Goal: Transaction & Acquisition: Purchase product/service

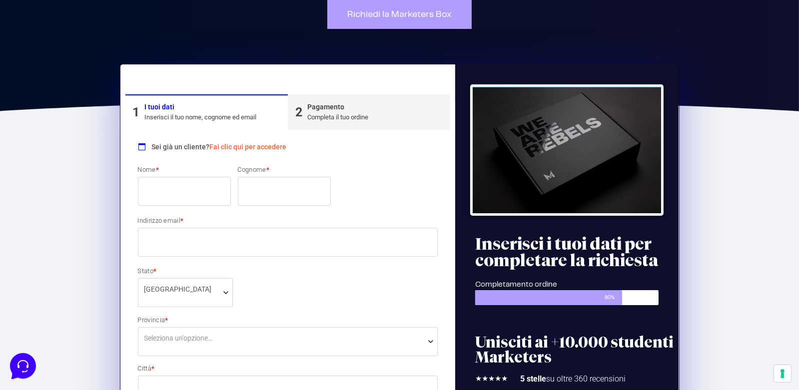
click at [170, 187] on input "Nome *" at bounding box center [184, 191] width 93 height 29
type input "Patrizia"
type input "Pelosi"
select select "IM"
type input "Imperia"
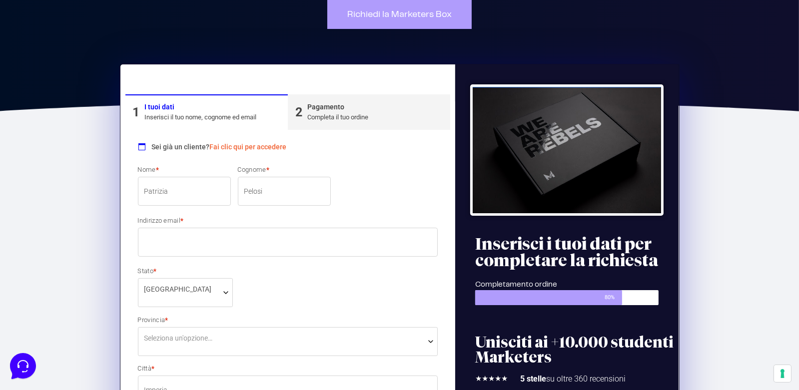
type input "52"
type input "18100"
click at [203, 248] on input "Indirizzo email *" at bounding box center [288, 242] width 300 height 29
type input "[EMAIL_ADDRESS][DOMAIN_NAME]"
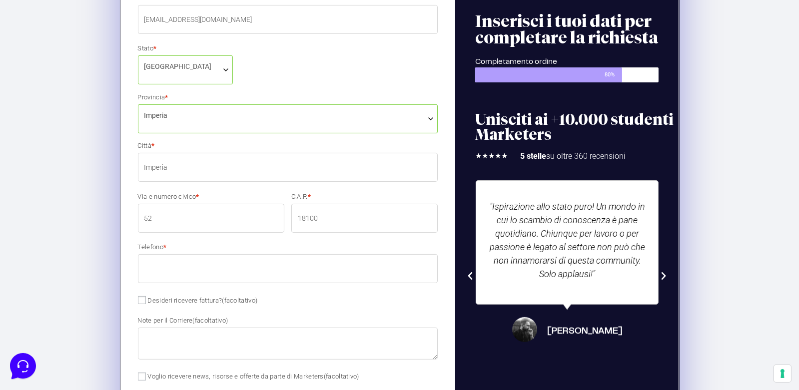
scroll to position [349, 0]
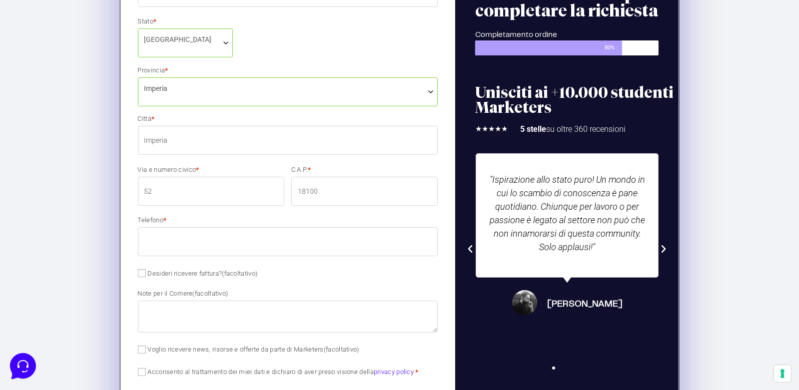
click at [223, 198] on input "52" at bounding box center [211, 191] width 146 height 29
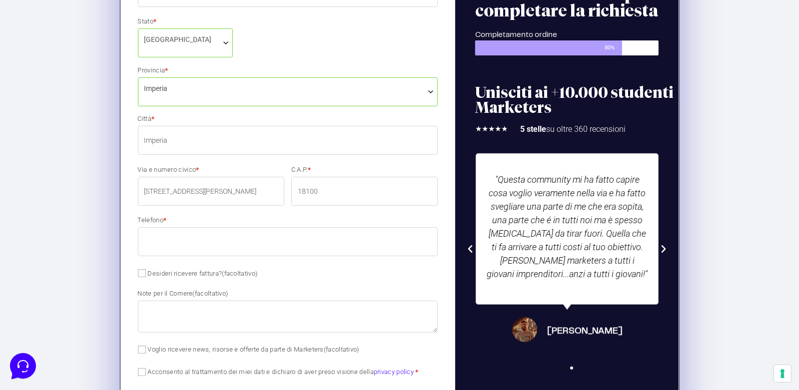
type input "[STREET_ADDRESS][PERSON_NAME]"
click at [251, 247] on input "Telefono *" at bounding box center [288, 241] width 300 height 29
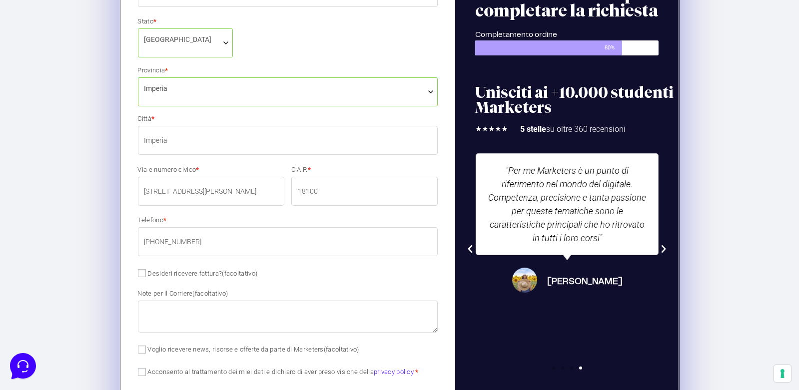
click at [155, 242] on input "[PHONE_NUMBER]" at bounding box center [288, 241] width 300 height 29
click at [165, 240] on input "[PHONE_NUMBER]" at bounding box center [288, 241] width 300 height 29
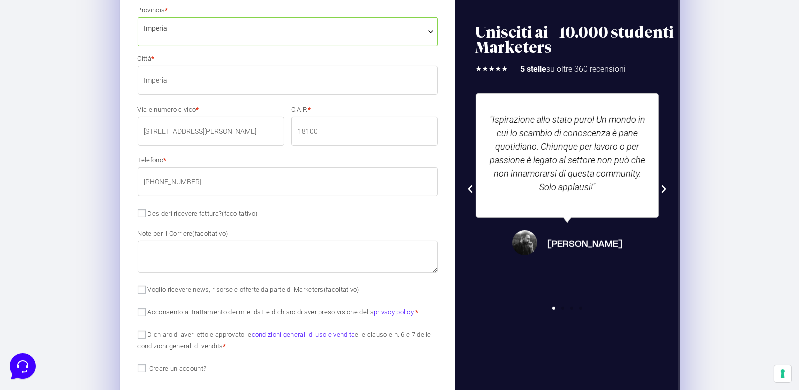
scroll to position [449, 0]
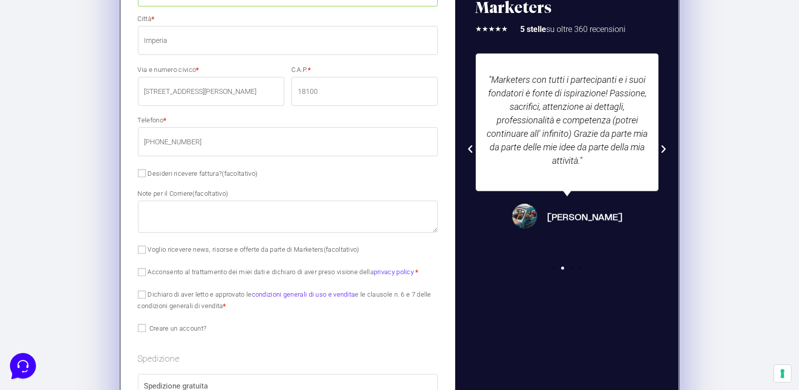
type input "[PHONE_NUMBER]"
click at [142, 272] on input "Acconsento al trattamento dei miei dati e dichiaro di aver preso visione della …" at bounding box center [142, 272] width 8 height 8
checkbox input "true"
click at [142, 298] on p "Dichiaro di aver letto e approvato le condizioni generali di uso e vendita e le…" at bounding box center [287, 299] width 307 height 25
click at [142, 291] on input "Dichiaro di aver letto e approvato le condizioni generali di uso e vendita e le…" at bounding box center [142, 295] width 8 height 8
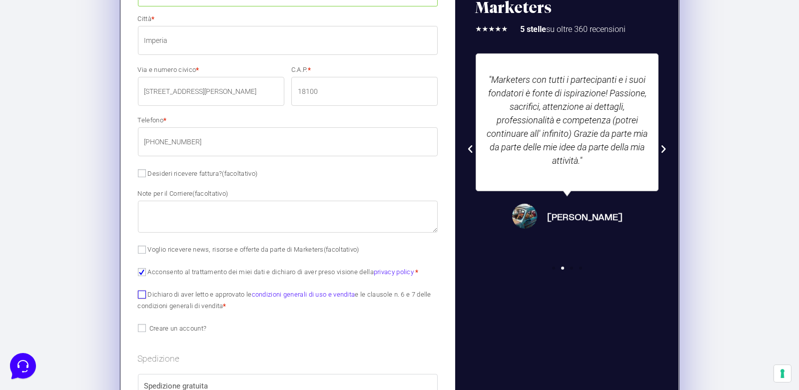
checkbox input "true"
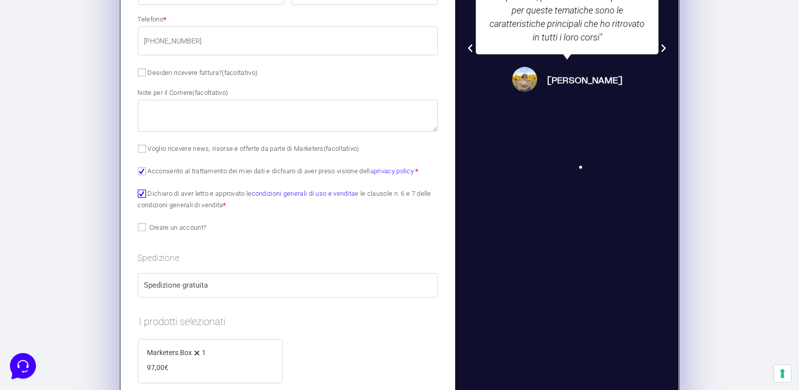
scroll to position [534, 0]
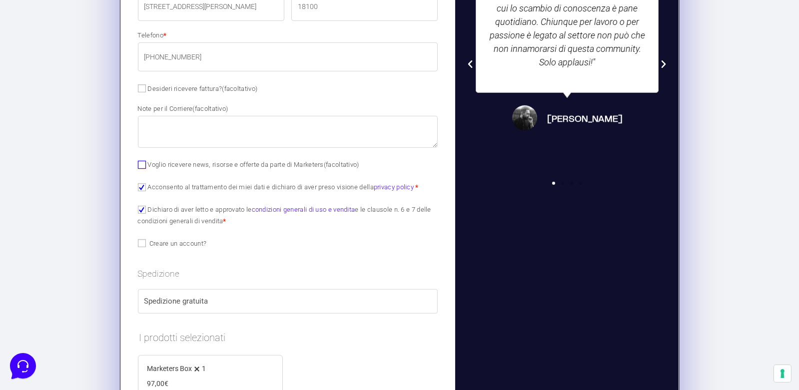
click at [142, 164] on input "Voglio ricevere news, risorse e offerte da parte di Marketers (facoltativo)" at bounding box center [142, 165] width 8 height 8
checkbox input "true"
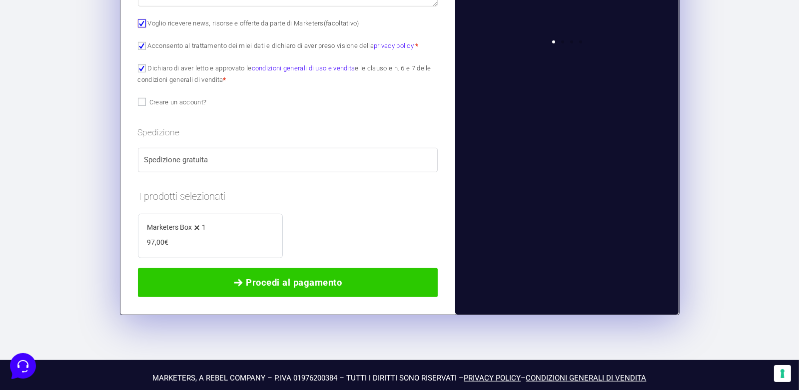
scroll to position [684, 0]
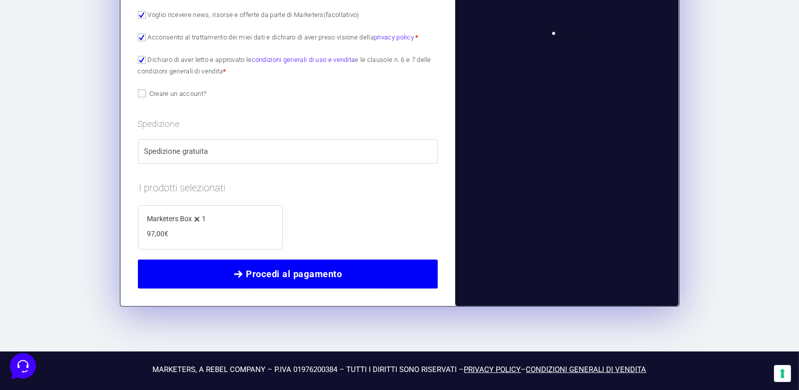
click at [315, 267] on span "Procedi al pagamento" at bounding box center [294, 274] width 96 height 14
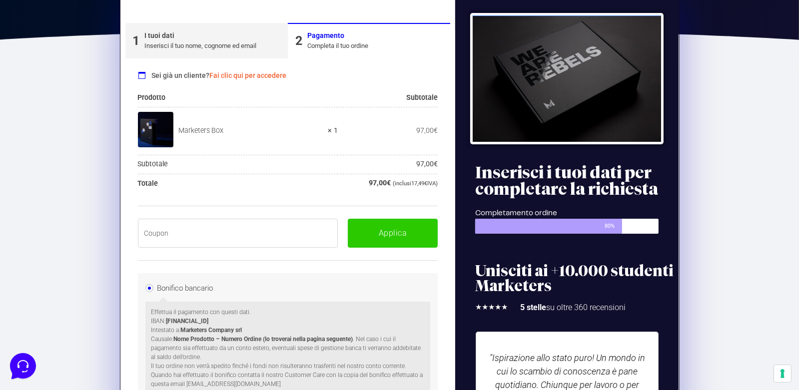
scroll to position [168, 0]
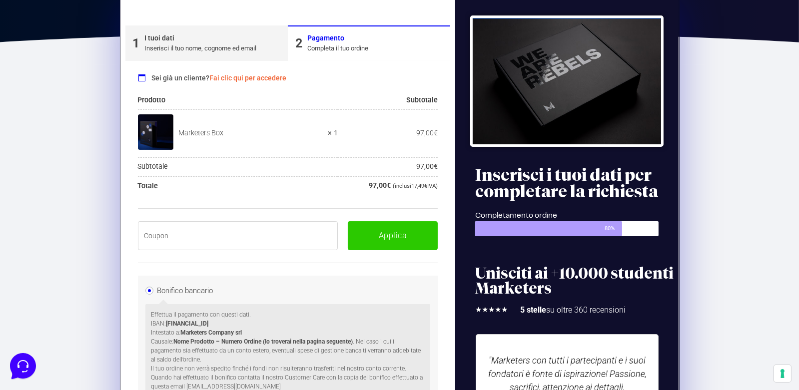
click at [200, 230] on input "text" at bounding box center [238, 235] width 200 height 29
paste input "BOXPRO100OFF"
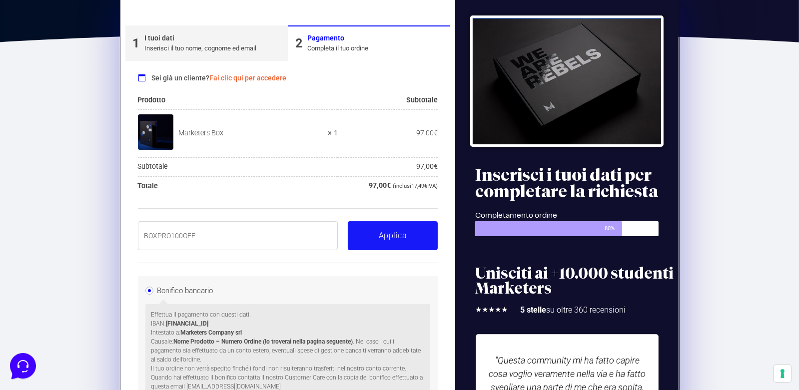
type input "BOXPRO100OFF"
click at [383, 241] on button "Applica" at bounding box center [393, 235] width 90 height 29
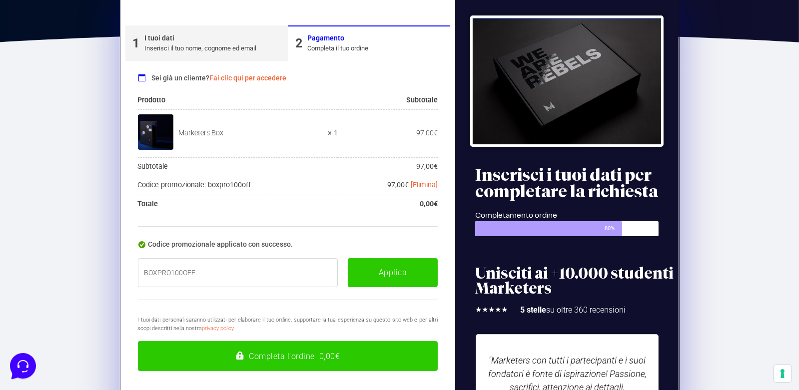
scroll to position [268, 0]
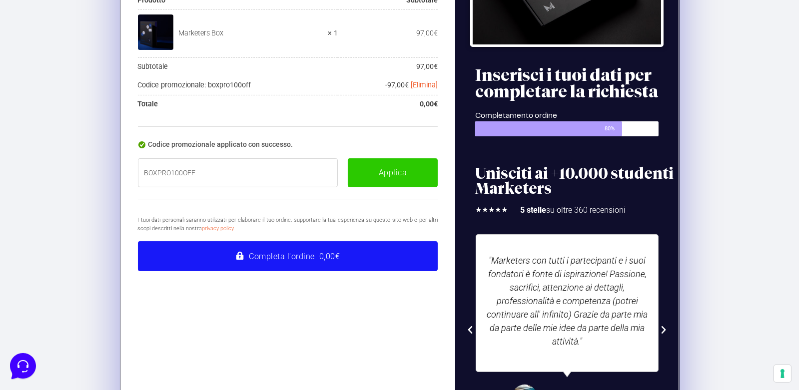
click at [305, 261] on button "Completa l'ordine 0,00€" at bounding box center [288, 256] width 300 height 30
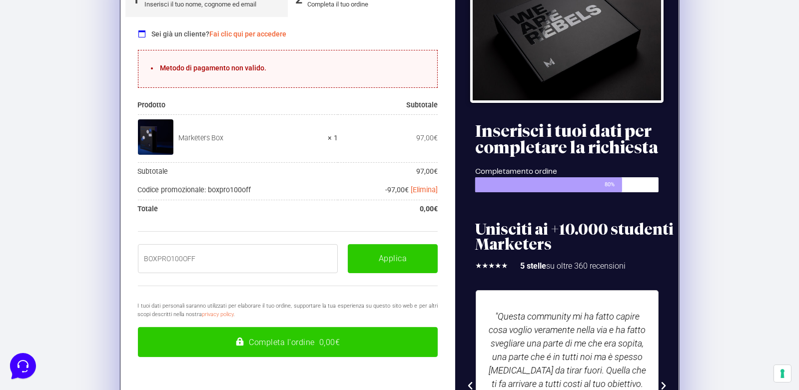
scroll to position [112, 0]
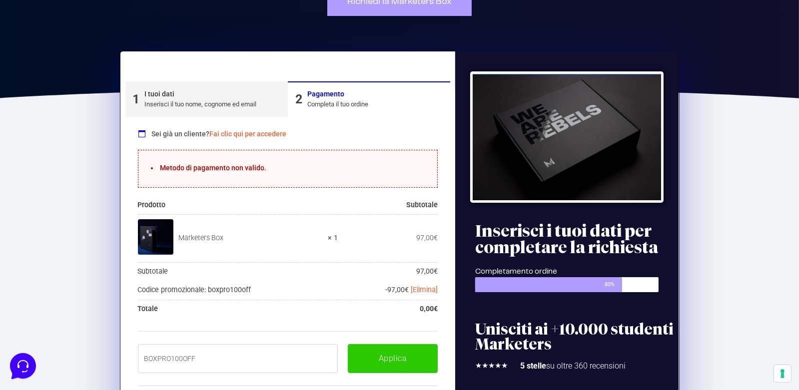
click at [258, 166] on li "Metodo di pagamento non valido." at bounding box center [288, 168] width 274 height 10
click at [333, 99] on div "Completa il tuo ordine" at bounding box center [337, 104] width 61 height 10
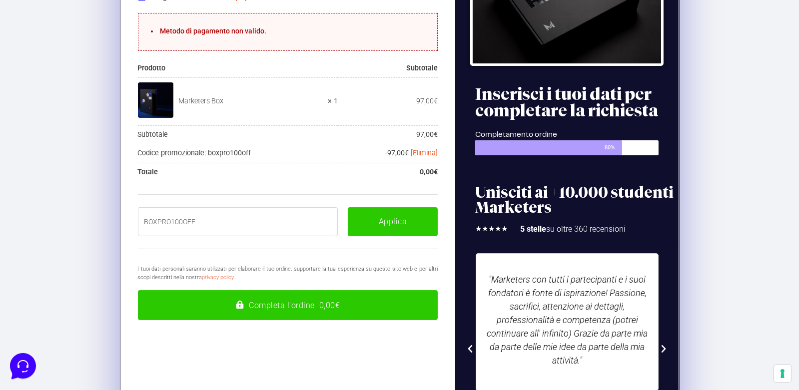
scroll to position [0, 0]
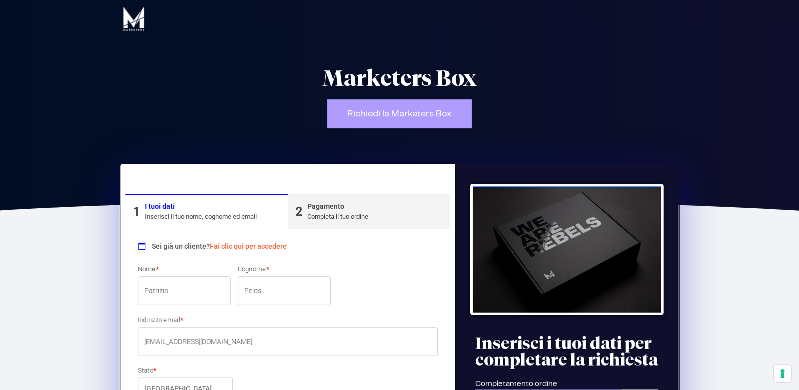
select select "IM"
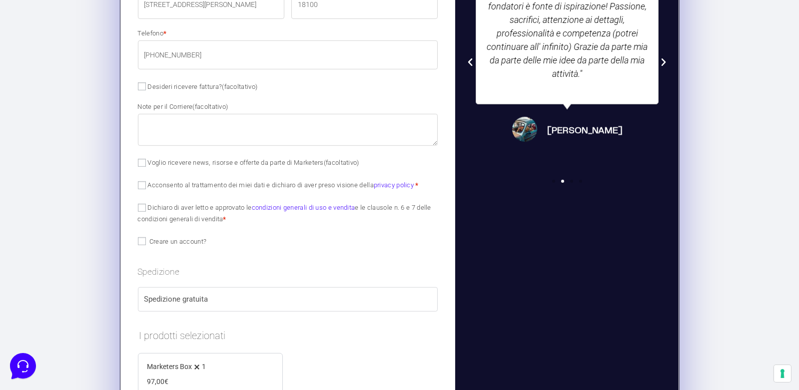
scroll to position [599, 0]
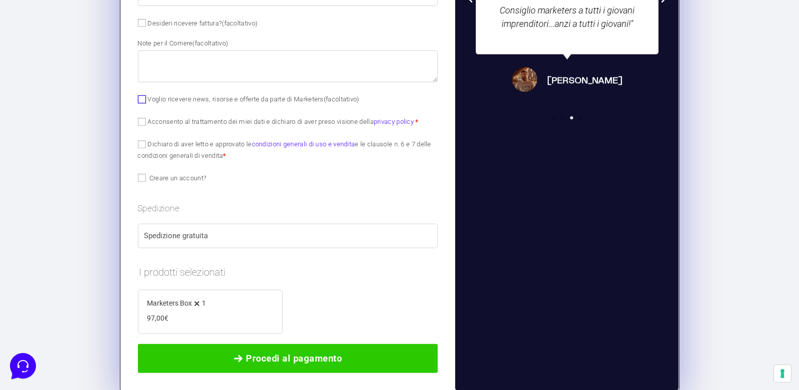
click at [142, 99] on input "Voglio ricevere news, risorse e offerte da parte di Marketers (facoltativo)" at bounding box center [142, 99] width 8 height 8
checkbox input "true"
click at [140, 125] on p "Acconsento al trattamento dei miei dati e dichiaro di aver preso visione della …" at bounding box center [287, 121] width 307 height 14
click at [142, 147] on input "Dichiaro di aver letto e approvato le condizioni generali di uso e vendita e le…" at bounding box center [142, 144] width 8 height 8
checkbox input "true"
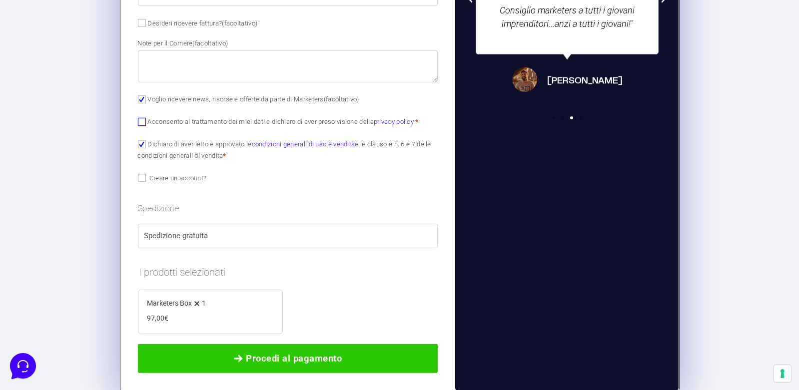
click at [142, 124] on input "Acconsento al trattamento dei miei dati e dichiaro di aver preso visione della …" at bounding box center [142, 122] width 8 height 8
checkbox input "true"
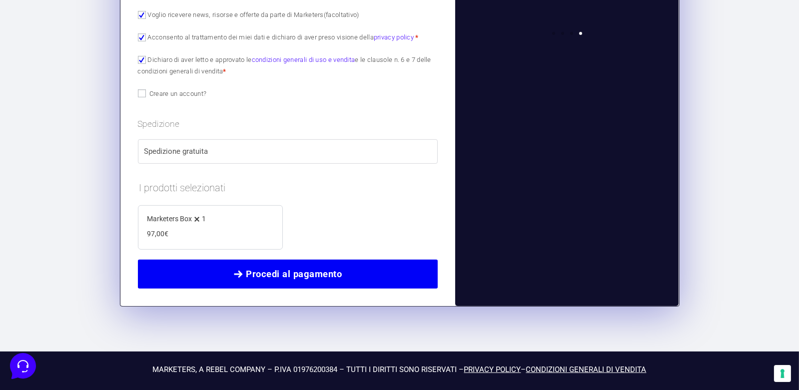
click at [308, 277] on span "Procedi al pagamento" at bounding box center [294, 274] width 96 height 14
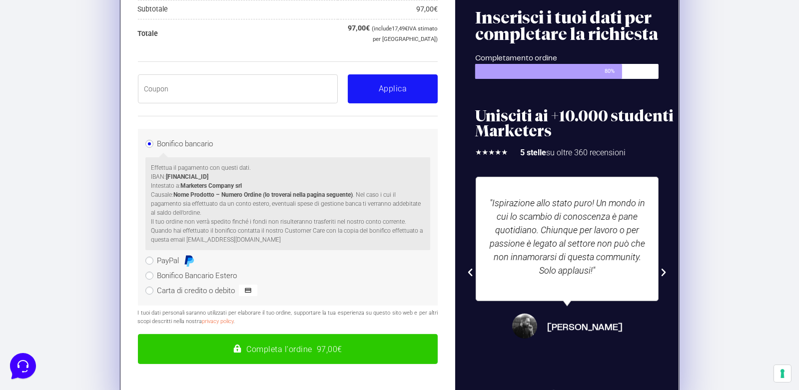
scroll to position [318, 0]
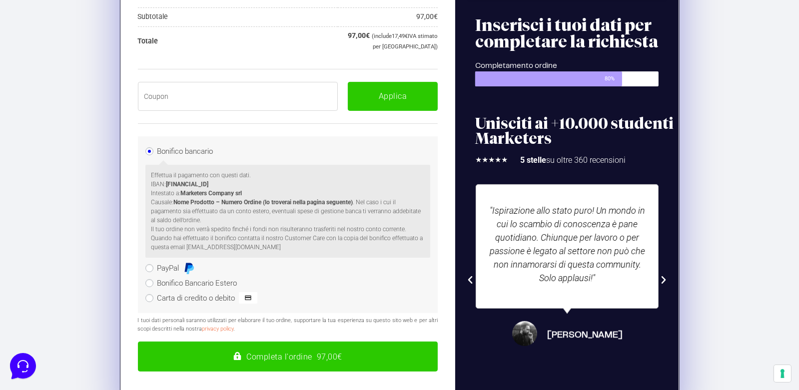
click at [285, 96] on input "text" at bounding box center [238, 96] width 200 height 29
paste input "BOXPRO100OFF"
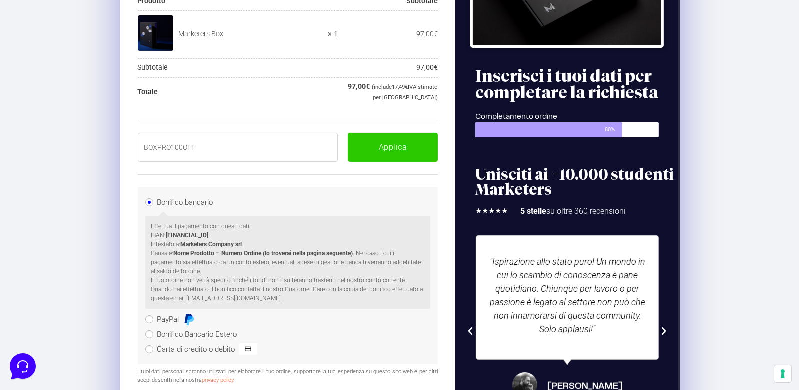
scroll to position [268, 0]
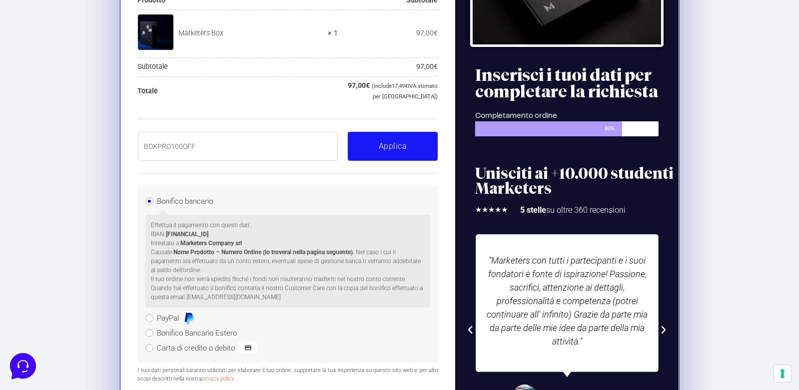
type input "BOXPRO100OFF"
click at [386, 142] on button "Applica" at bounding box center [393, 146] width 90 height 29
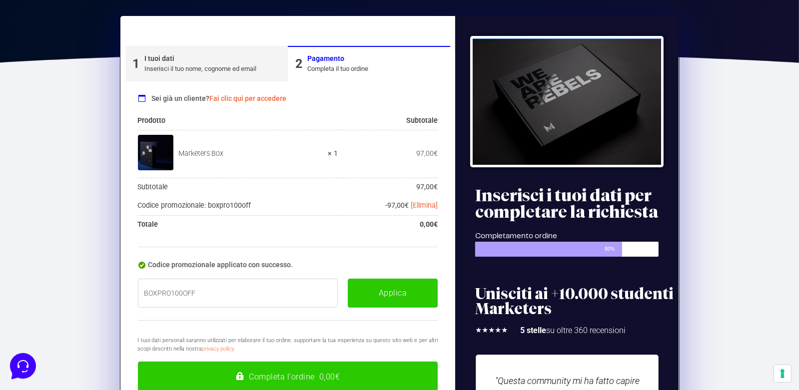
scroll to position [326, 0]
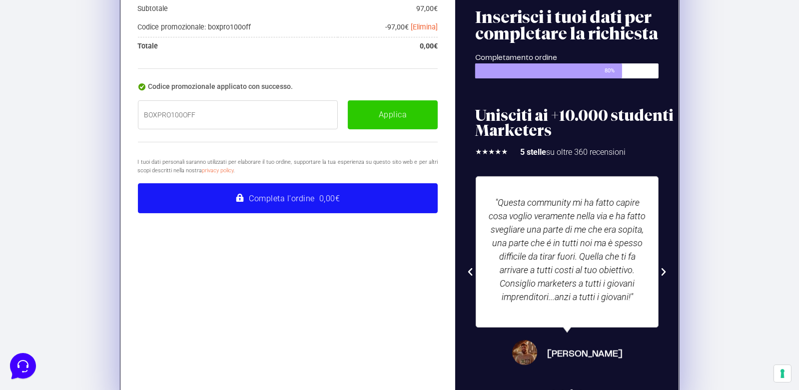
click at [271, 199] on button "Completa l'ordine 0,00€" at bounding box center [288, 198] width 300 height 30
